Goal: Use online tool/utility

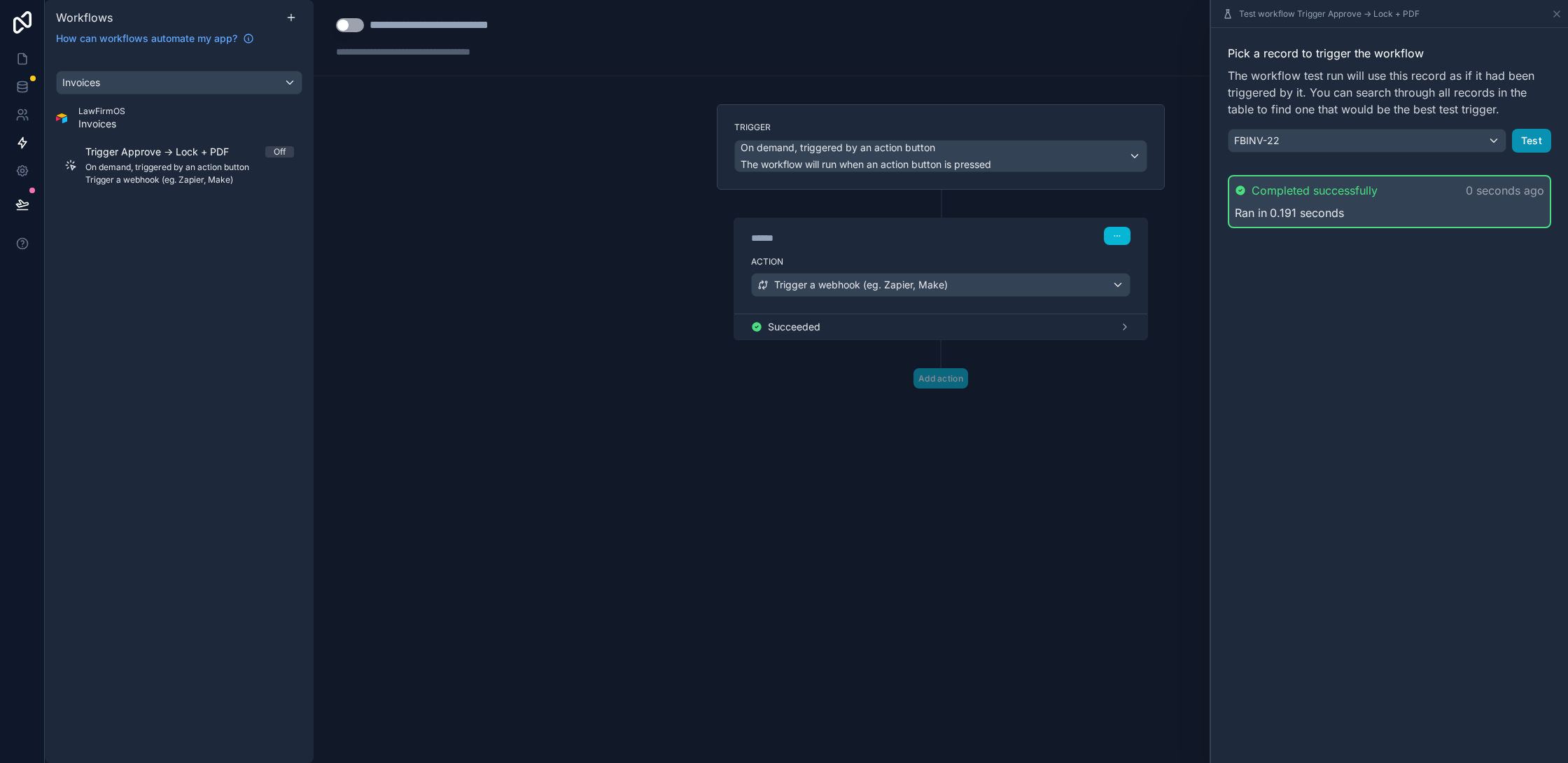
click at [1514, 141] on button "Test" at bounding box center [1531, 141] width 39 height 24
click at [1530, 144] on button "Test" at bounding box center [1531, 141] width 39 height 24
click at [1529, 139] on button "Test" at bounding box center [1531, 141] width 39 height 24
click at [1519, 136] on button "Test" at bounding box center [1531, 141] width 39 height 24
click at [1537, 145] on button "Test" at bounding box center [1531, 141] width 39 height 24
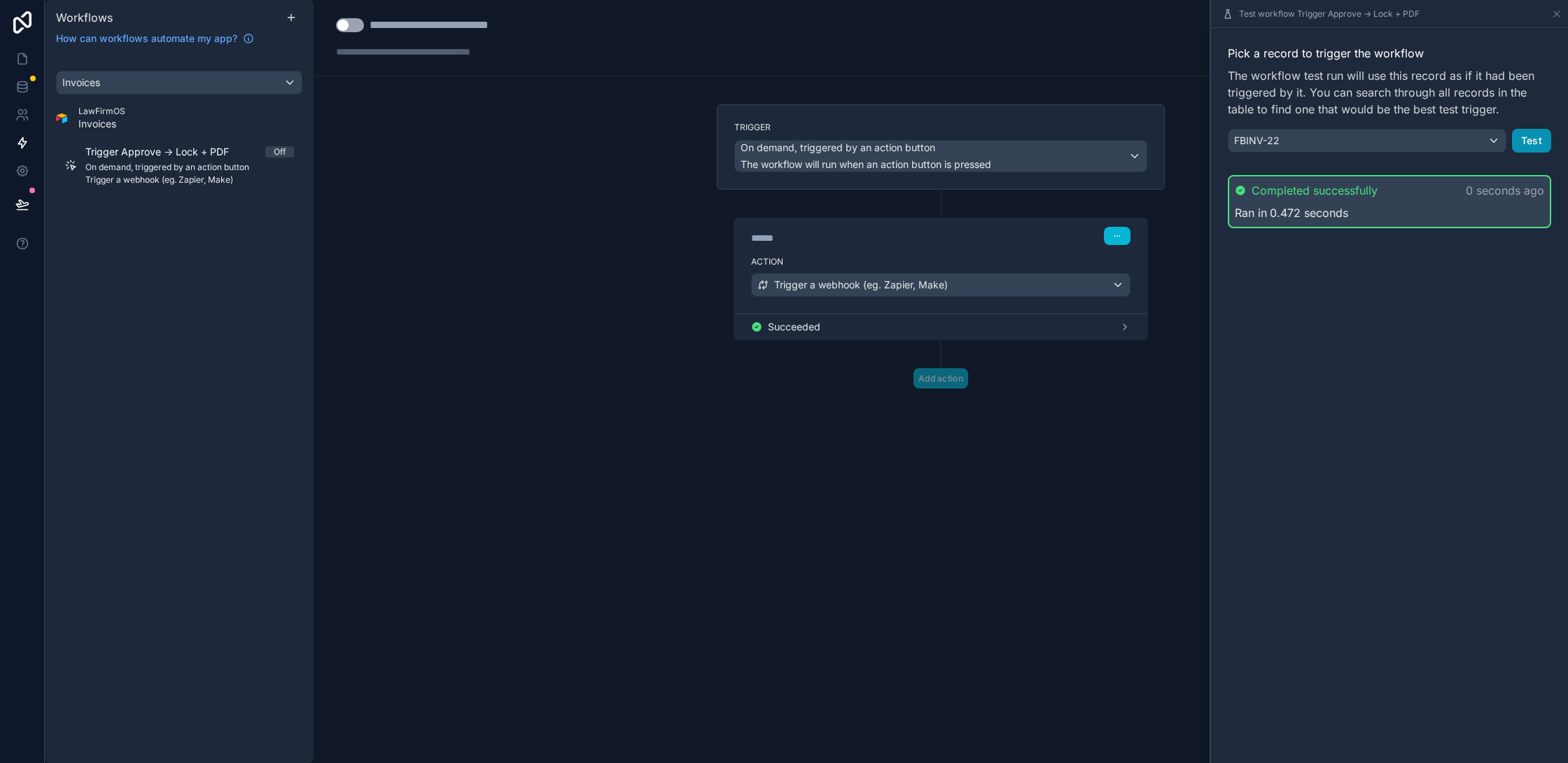
click at [1533, 138] on button "Test" at bounding box center [1531, 141] width 39 height 24
